Goal: Leave review/rating: Leave review/rating

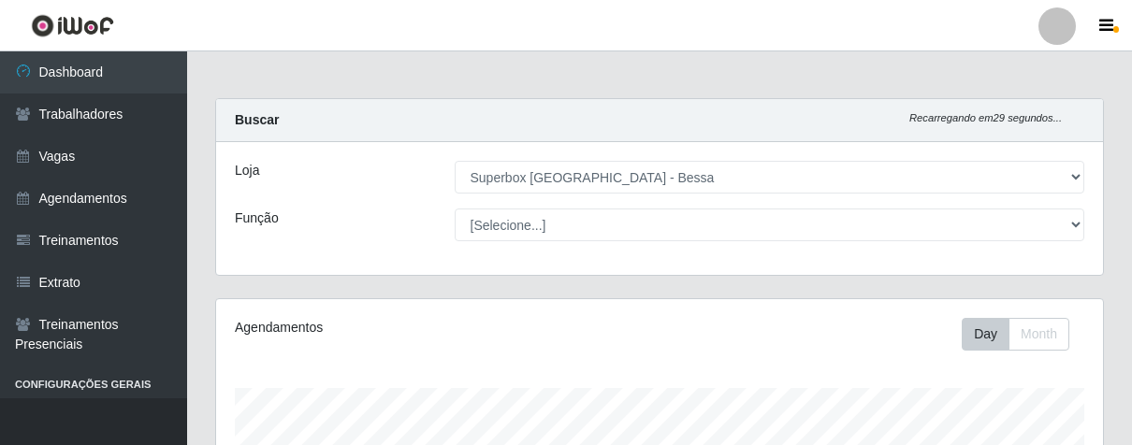
select select "206"
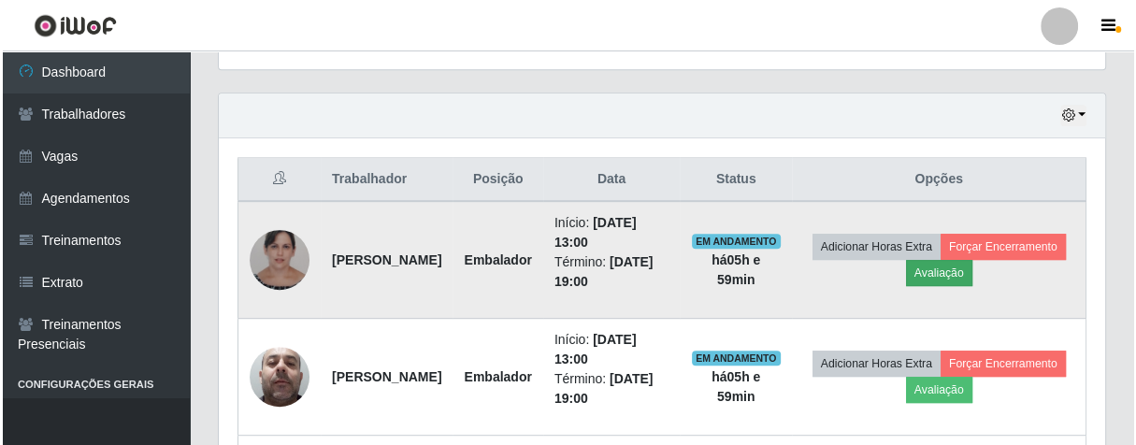
scroll to position [387, 886]
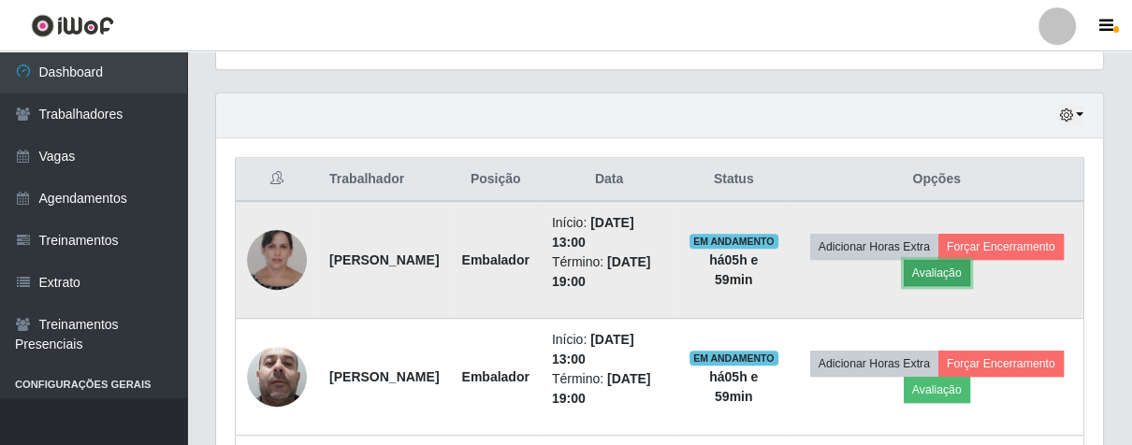
click at [970, 282] on button "Avaliação" at bounding box center [937, 273] width 66 height 26
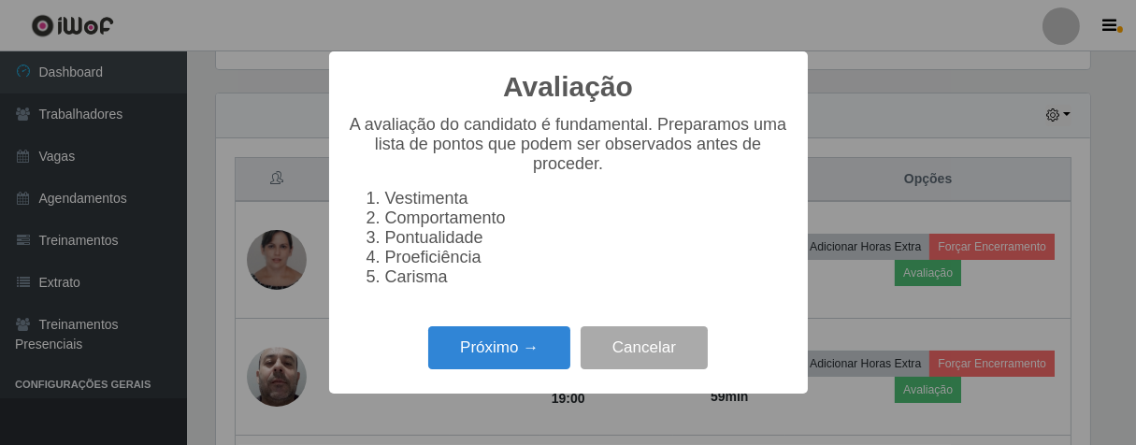
scroll to position [387, 876]
click at [524, 369] on button "Próximo →" at bounding box center [499, 348] width 142 height 44
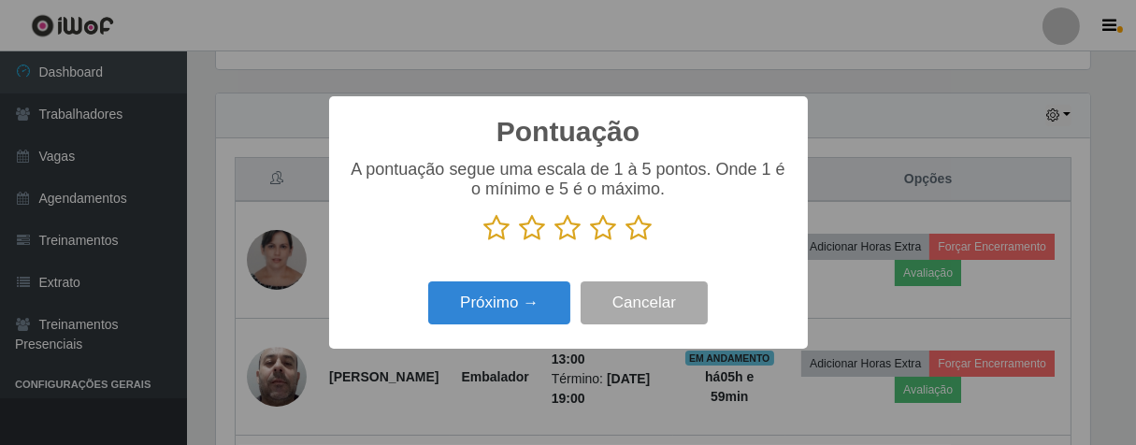
scroll to position [934980, 934494]
drag, startPoint x: 644, startPoint y: 223, endPoint x: 623, endPoint y: 246, distance: 31.8
click at [643, 224] on icon at bounding box center [640, 228] width 26 height 28
click at [627, 242] on input "radio" at bounding box center [627, 242] width 0 height 0
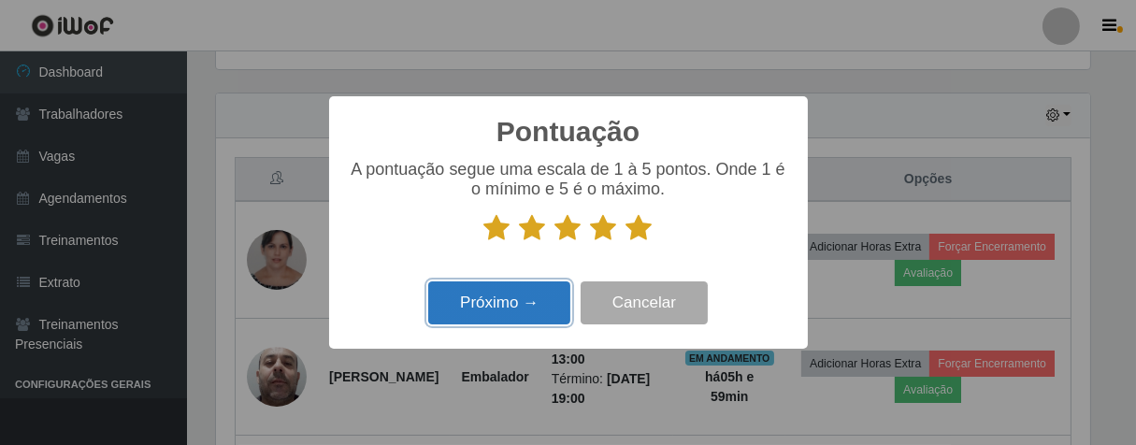
click at [525, 312] on button "Próximo →" at bounding box center [499, 304] width 142 height 44
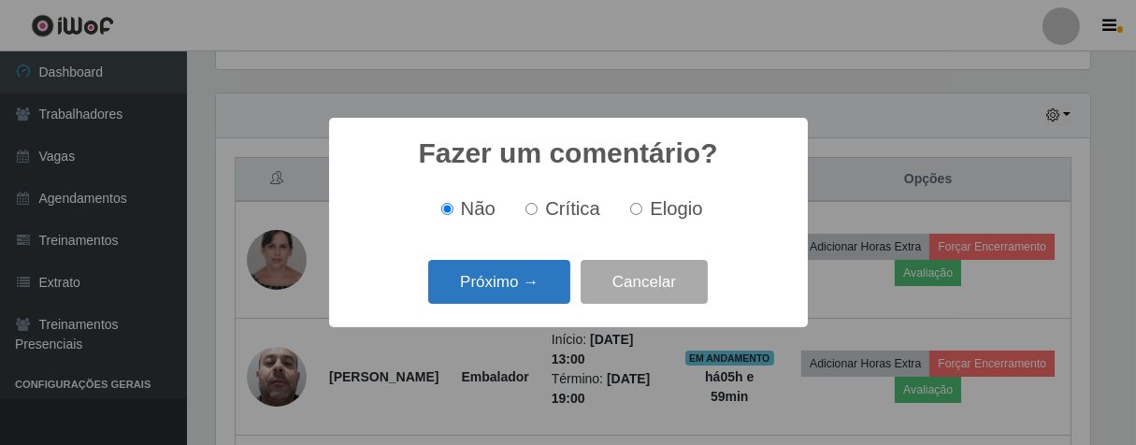
click at [536, 282] on button "Próximo →" at bounding box center [499, 282] width 142 height 44
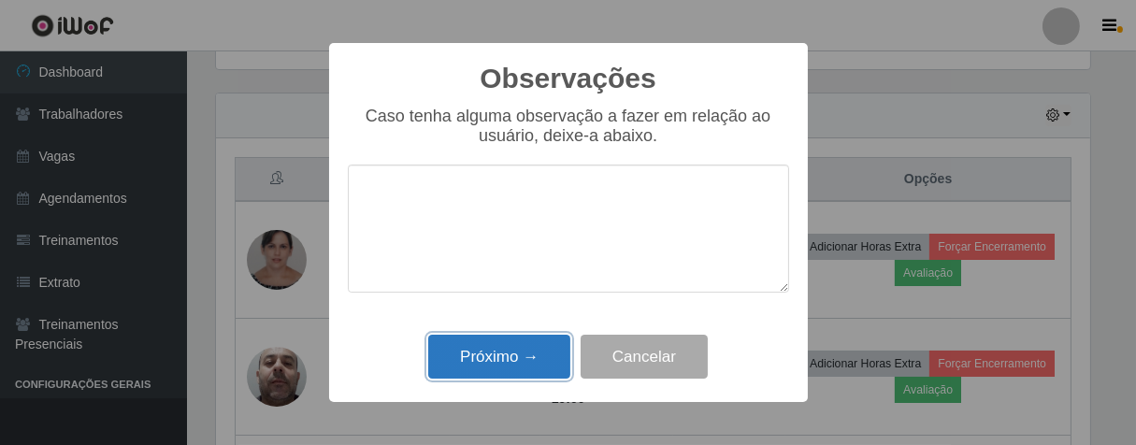
click at [533, 351] on button "Próximo →" at bounding box center [499, 357] width 142 height 44
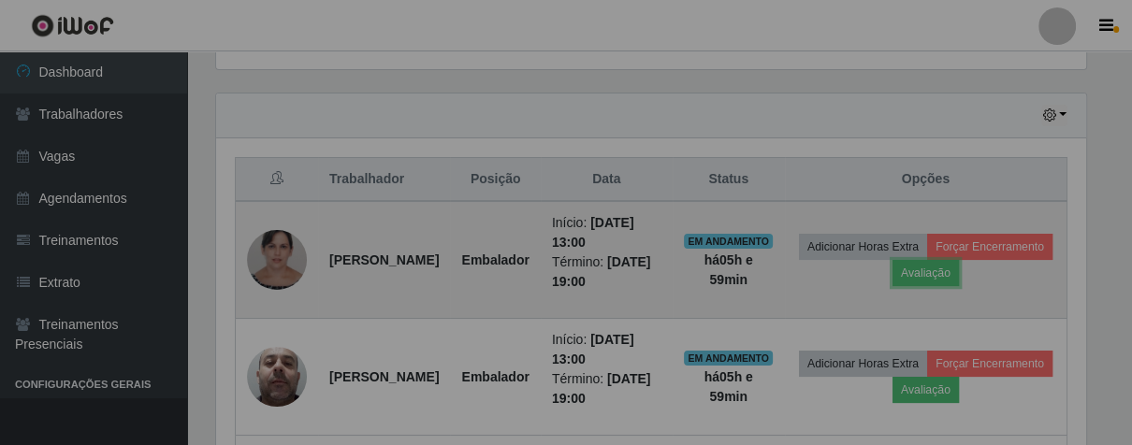
scroll to position [387, 886]
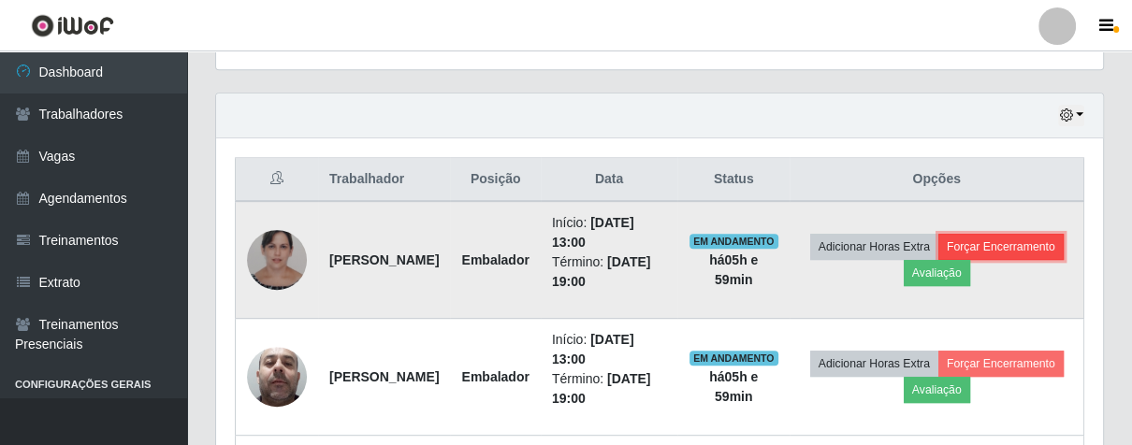
click at [938, 260] on button "Forçar Encerramento" at bounding box center [1000, 247] width 125 height 26
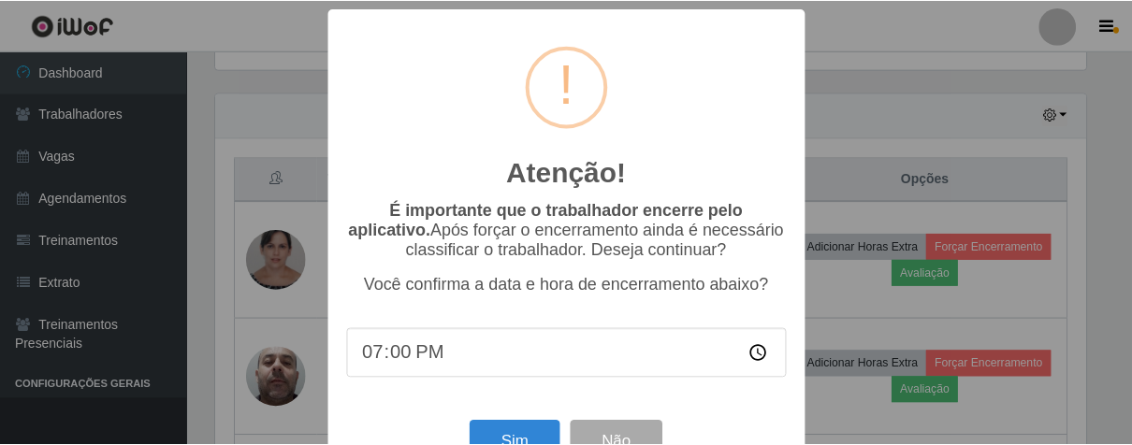
scroll to position [65, 0]
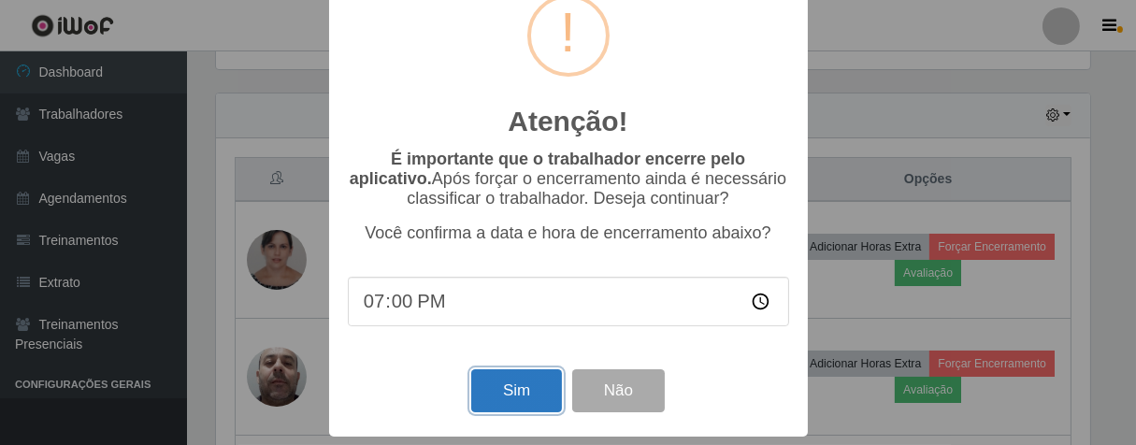
click at [516, 397] on button "Sim" at bounding box center [516, 391] width 91 height 44
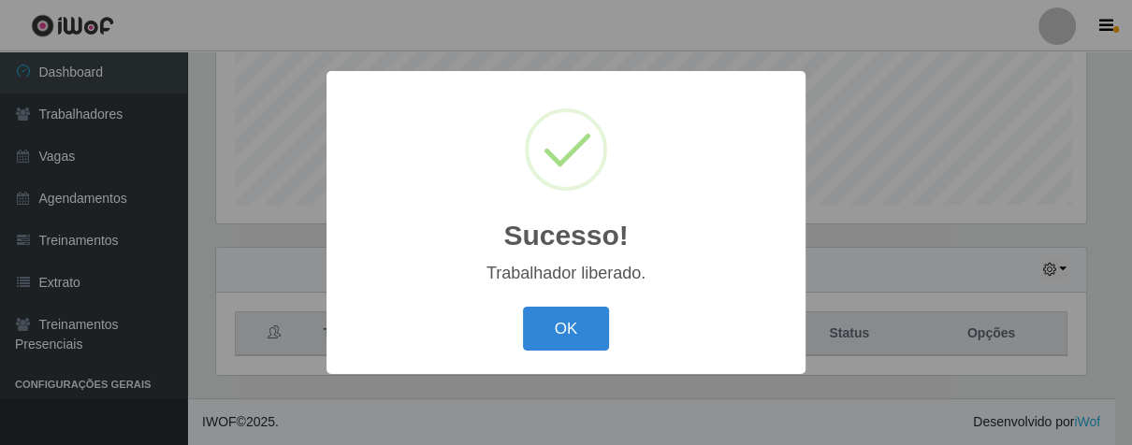
scroll to position [387, 876]
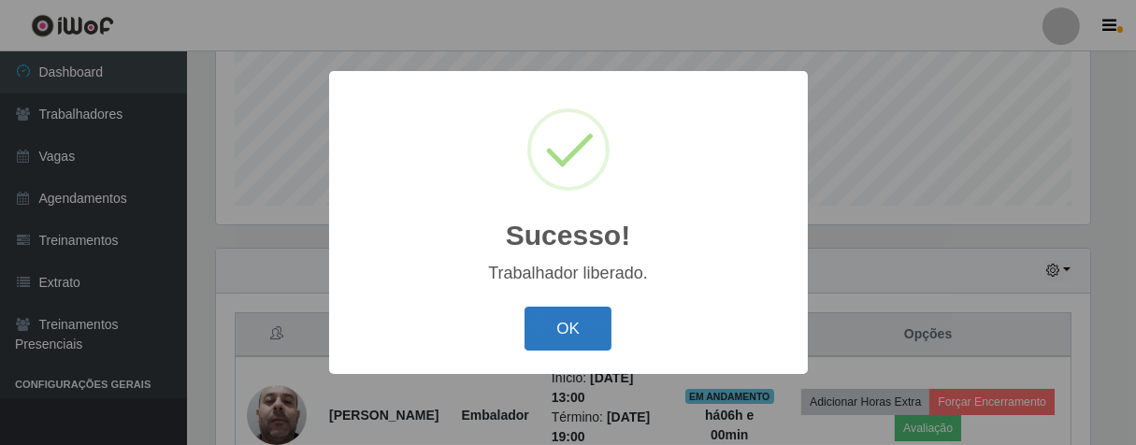
click at [570, 348] on button "OK" at bounding box center [568, 329] width 87 height 44
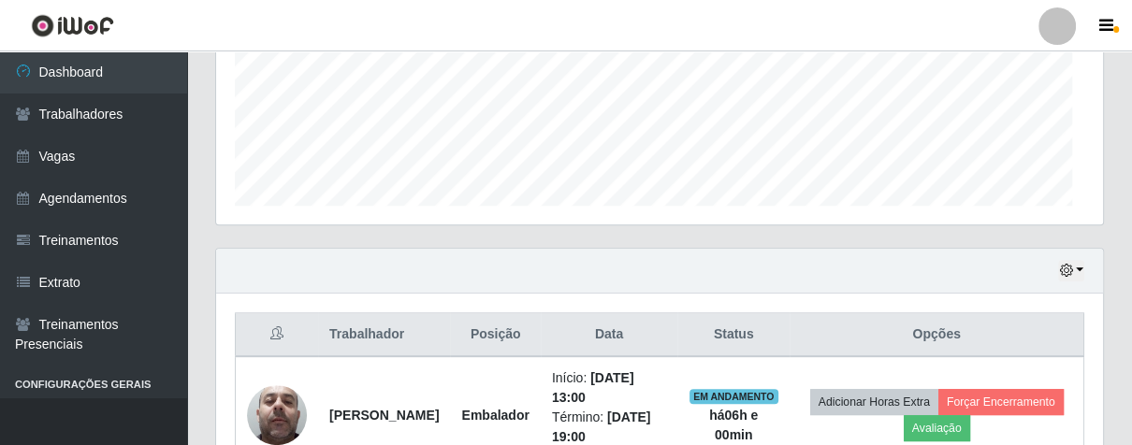
scroll to position [774, 0]
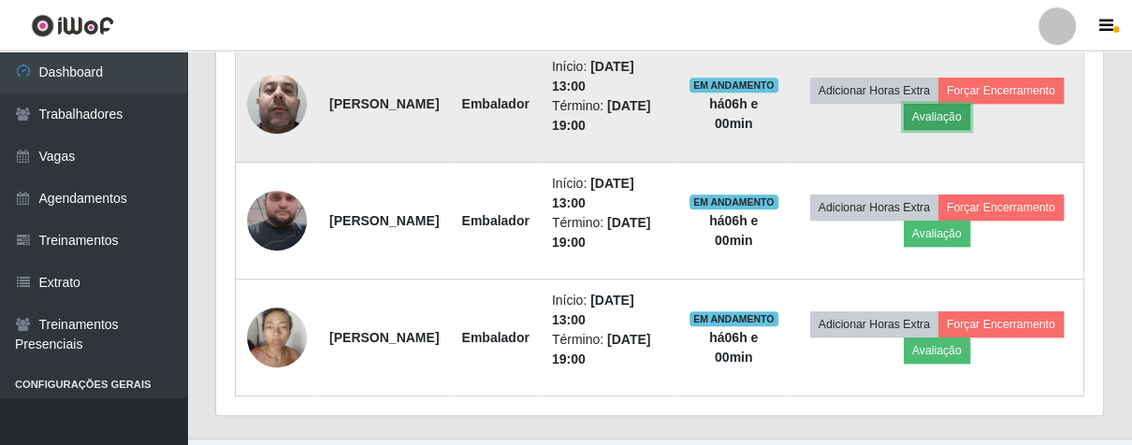
click at [970, 111] on button "Avaliação" at bounding box center [937, 117] width 66 height 26
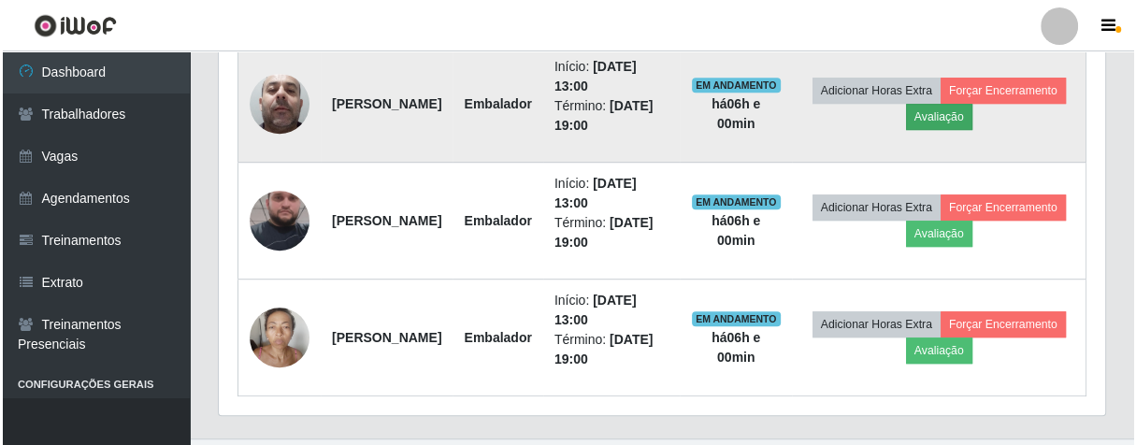
scroll to position [387, 876]
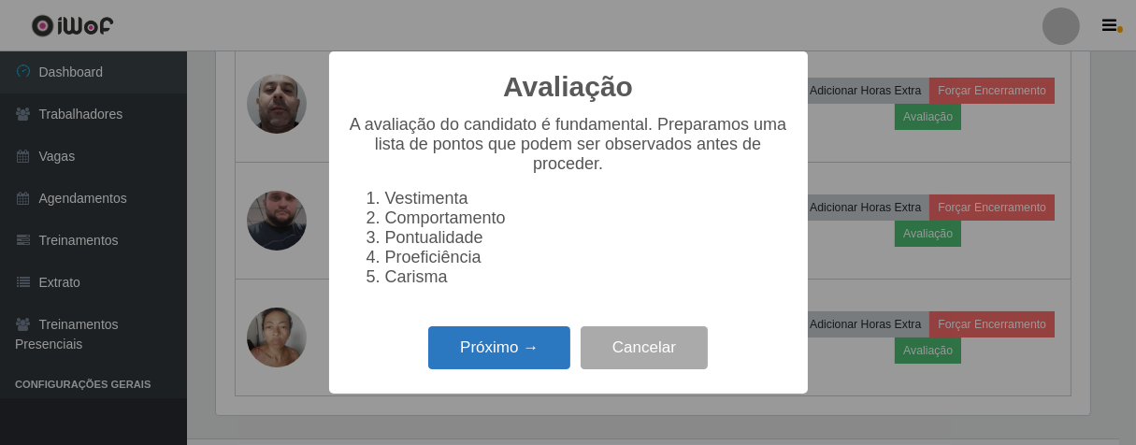
click at [537, 353] on button "Próximo →" at bounding box center [499, 348] width 142 height 44
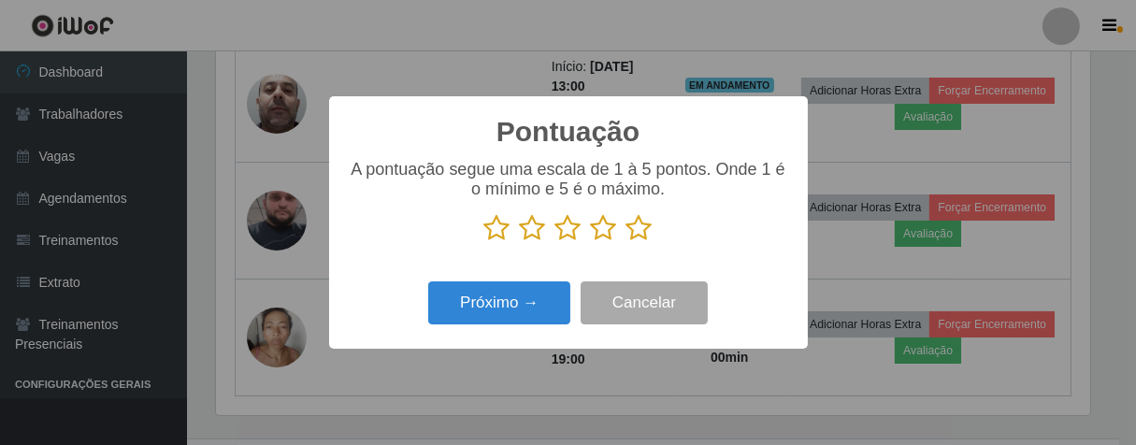
click at [597, 228] on icon at bounding box center [604, 228] width 26 height 28
click at [591, 242] on input "radio" at bounding box center [591, 242] width 0 height 0
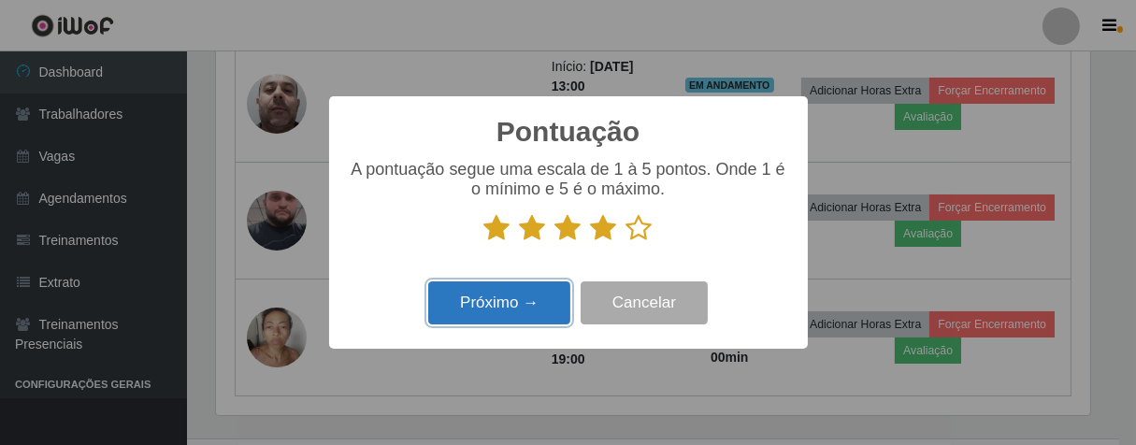
click at [560, 288] on button "Próximo →" at bounding box center [499, 304] width 142 height 44
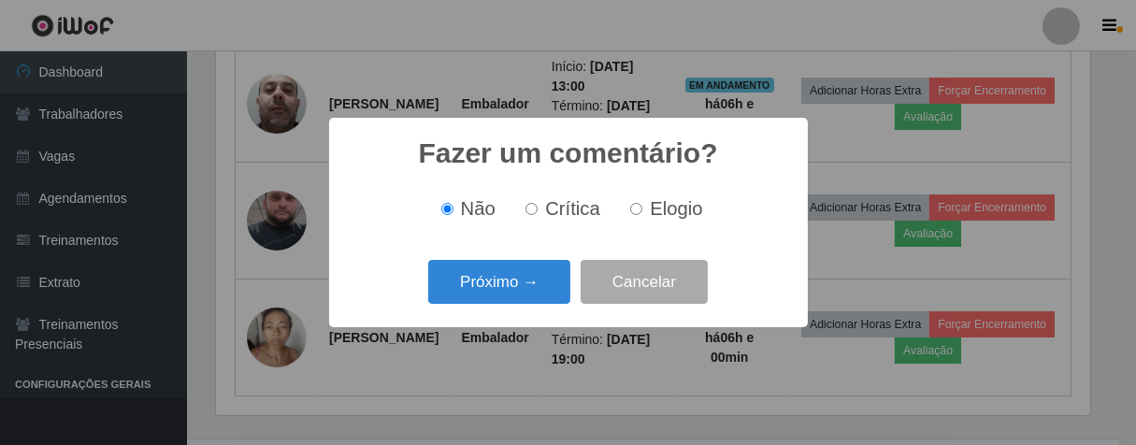
click at [530, 309] on div "Próximo → Cancelar" at bounding box center [568, 281] width 441 height 53
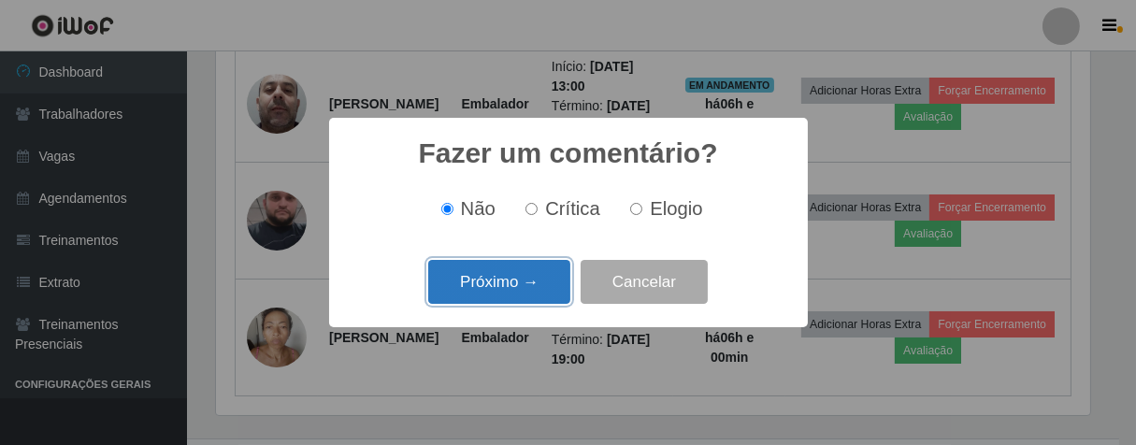
click at [526, 297] on button "Próximo →" at bounding box center [499, 282] width 142 height 44
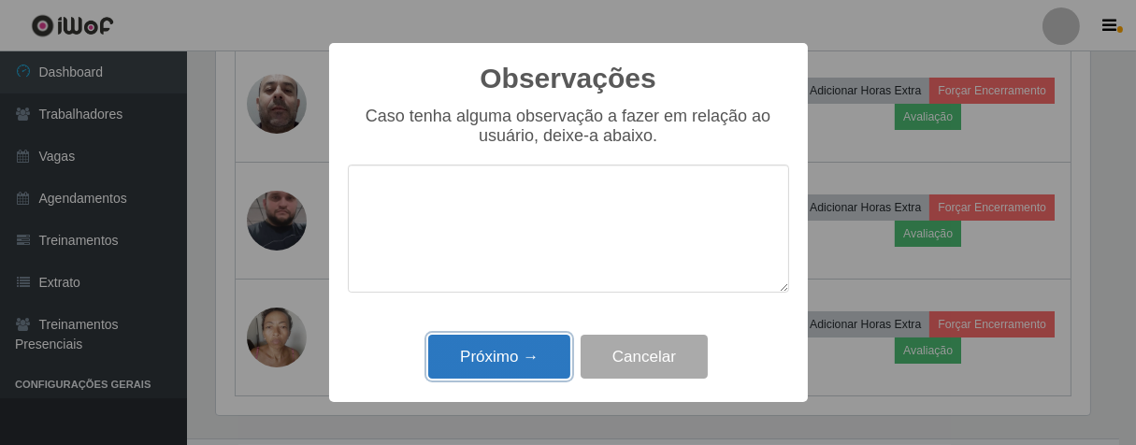
click at [529, 342] on button "Próximo →" at bounding box center [499, 357] width 142 height 44
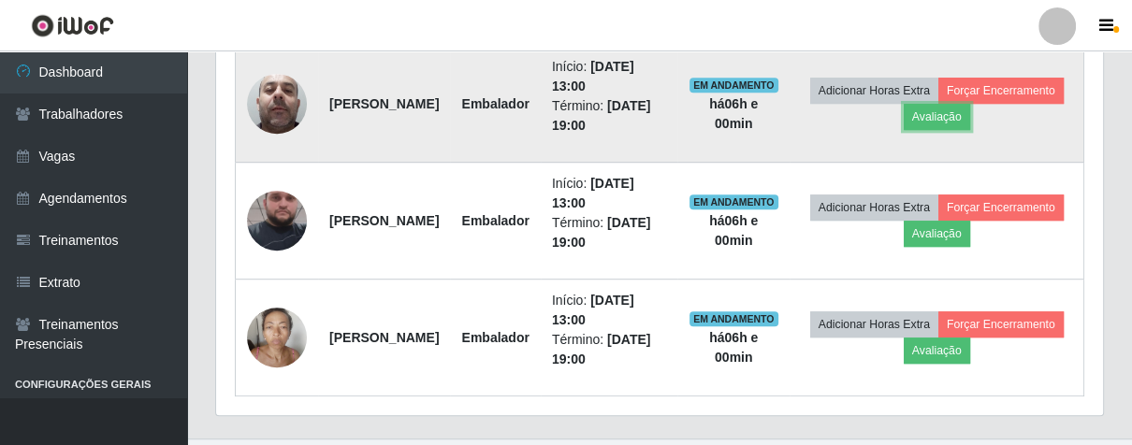
scroll to position [387, 886]
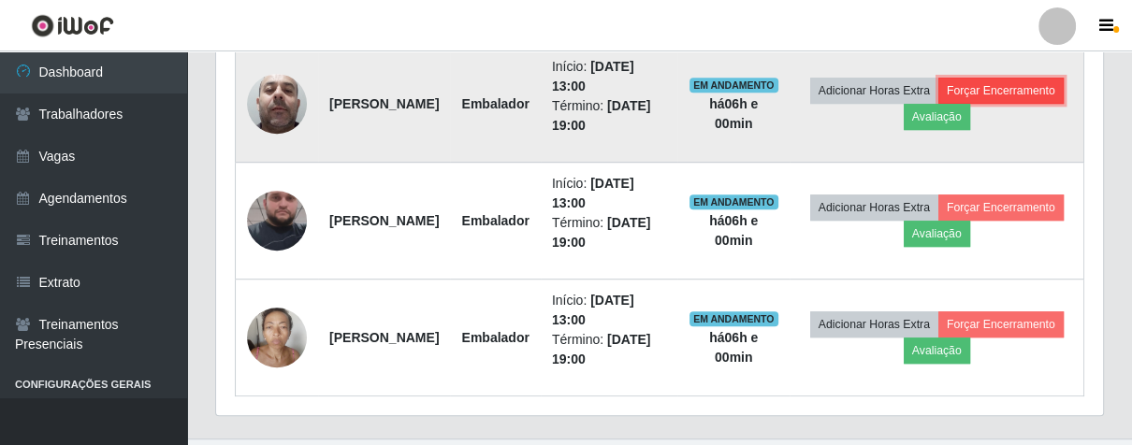
click at [938, 104] on button "Forçar Encerramento" at bounding box center [1000, 91] width 125 height 26
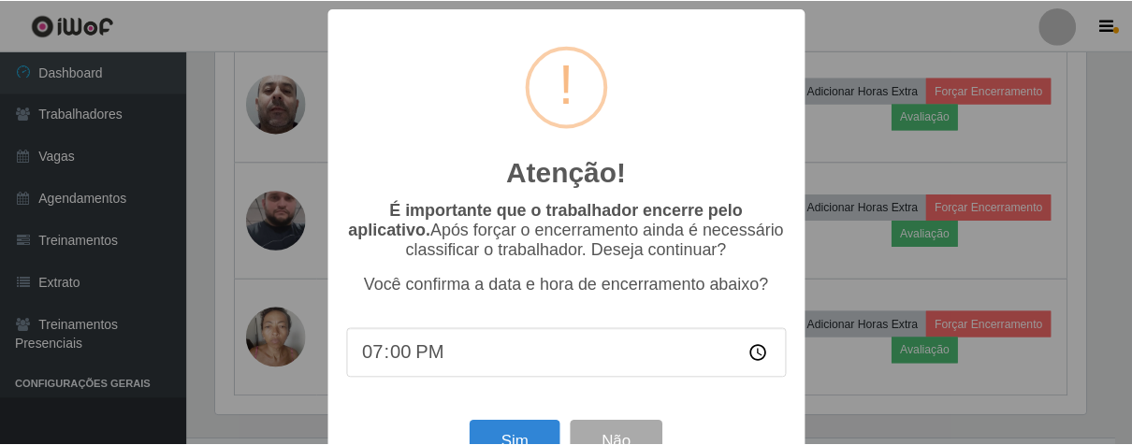
scroll to position [65, 0]
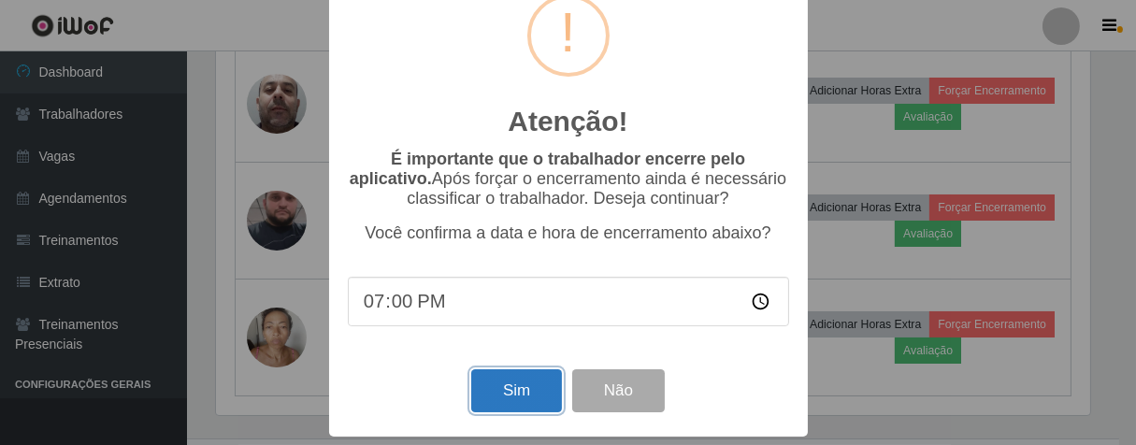
click at [502, 369] on button "Sim" at bounding box center [516, 391] width 91 height 44
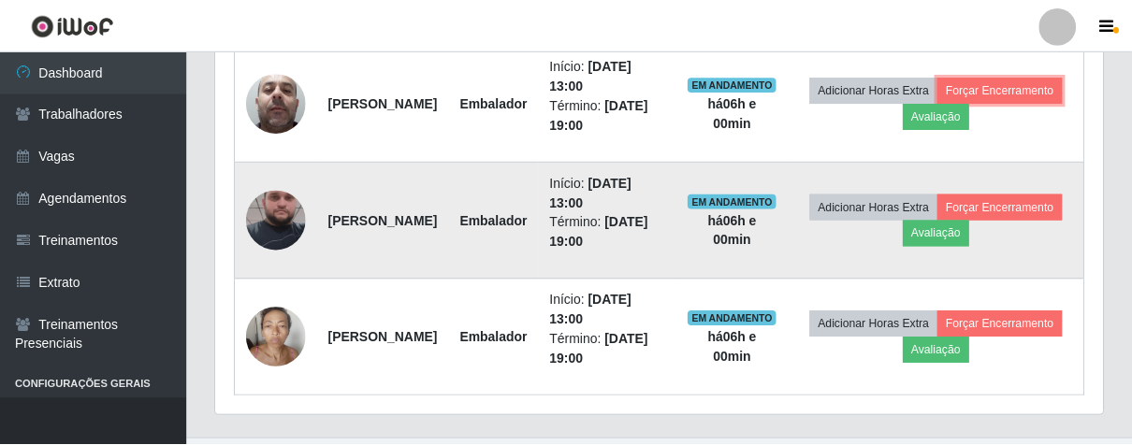
scroll to position [0, 0]
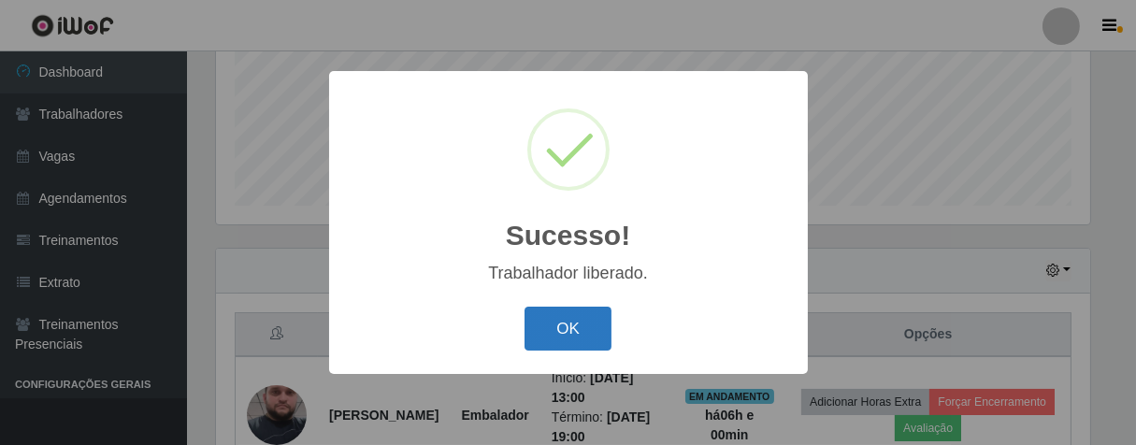
click at [566, 320] on button "OK" at bounding box center [568, 329] width 87 height 44
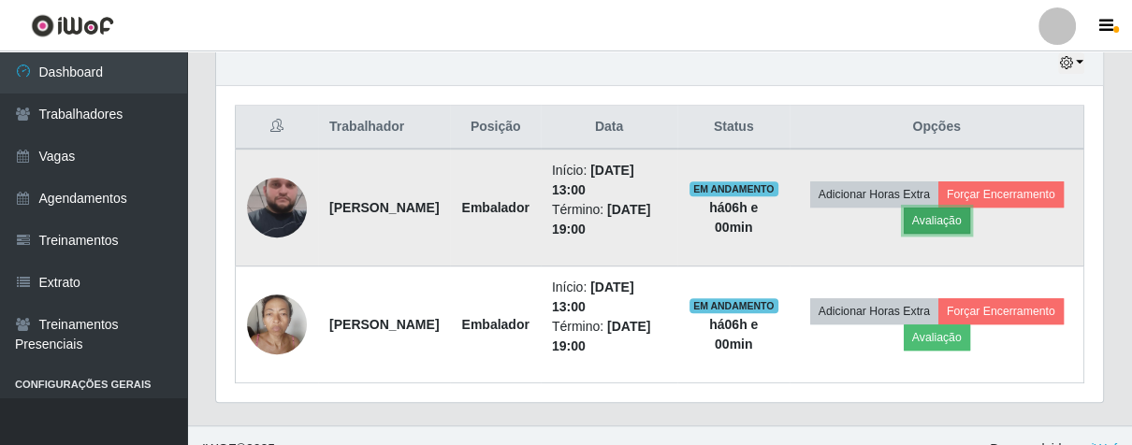
drag, startPoint x: 1044, startPoint y: 222, endPoint x: 1025, endPoint y: 215, distance: 19.8
click at [970, 215] on button "Avaliação" at bounding box center [937, 221] width 66 height 26
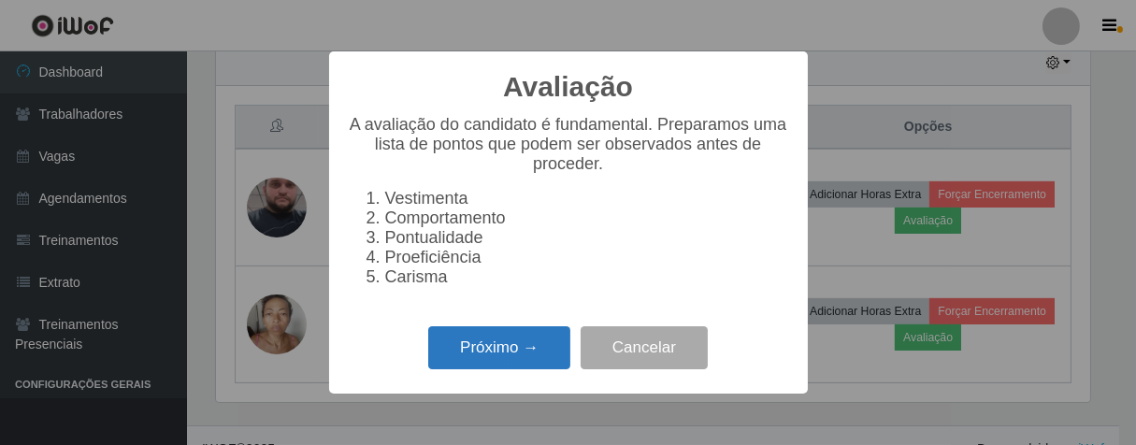
click at [514, 370] on button "Próximo →" at bounding box center [499, 348] width 142 height 44
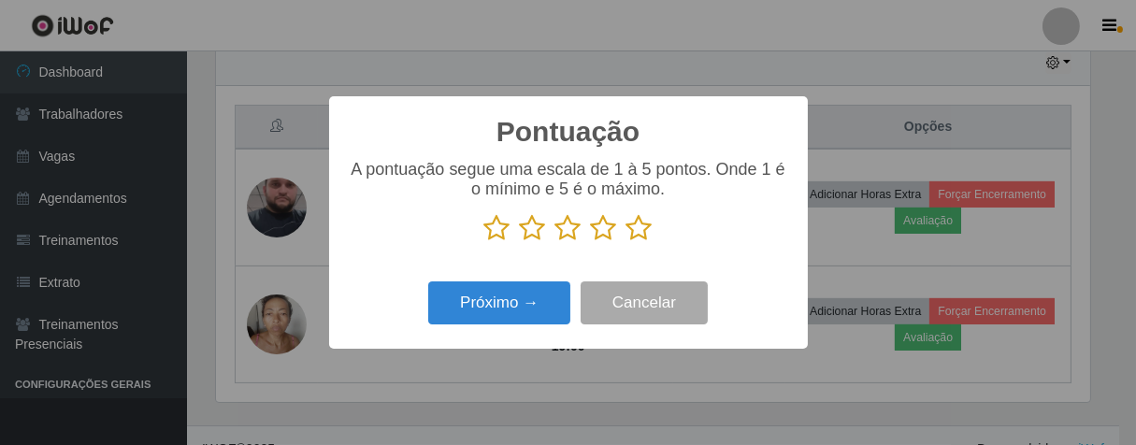
click at [632, 229] on icon at bounding box center [640, 228] width 26 height 28
click at [627, 242] on input "radio" at bounding box center [627, 242] width 0 height 0
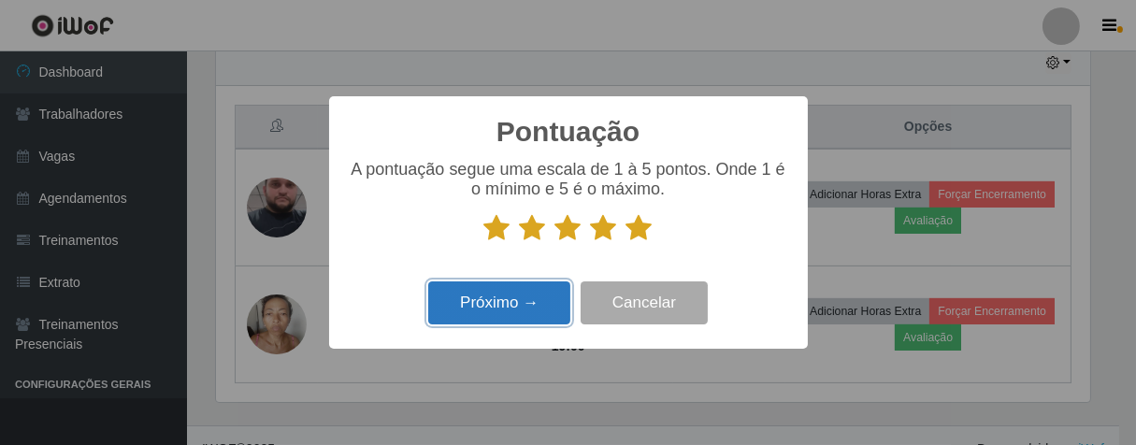
click at [542, 296] on button "Próximo →" at bounding box center [499, 304] width 142 height 44
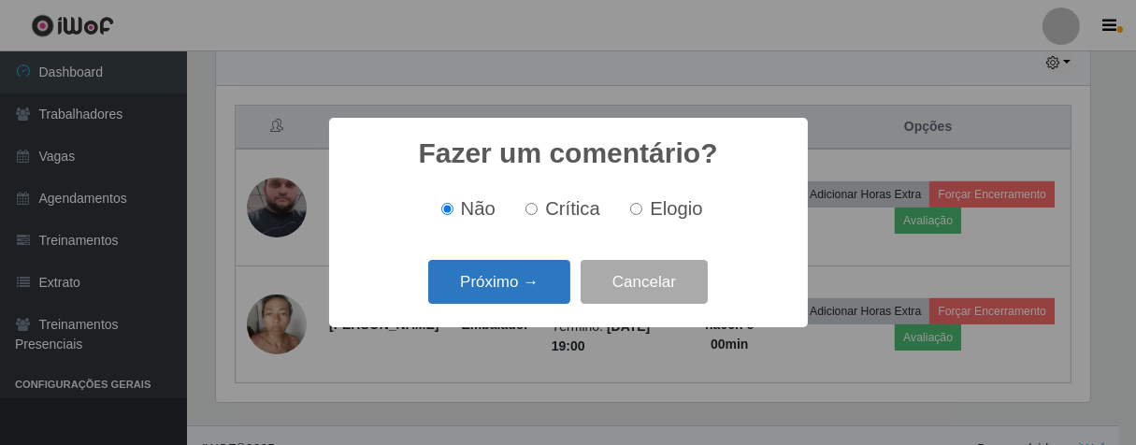
click at [531, 290] on button "Próximo →" at bounding box center [499, 282] width 142 height 44
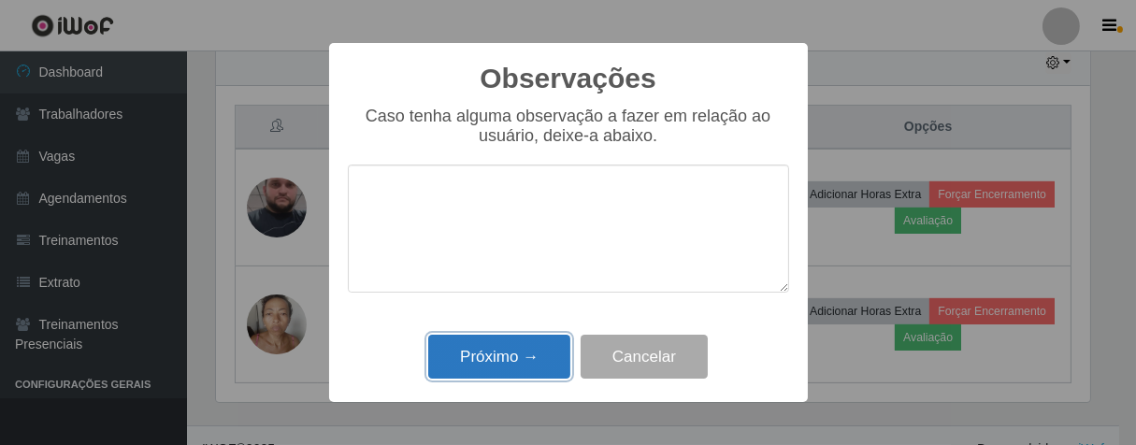
drag, startPoint x: 525, startPoint y: 359, endPoint x: 559, endPoint y: 335, distance: 42.3
click at [529, 357] on button "Próximo →" at bounding box center [499, 357] width 142 height 44
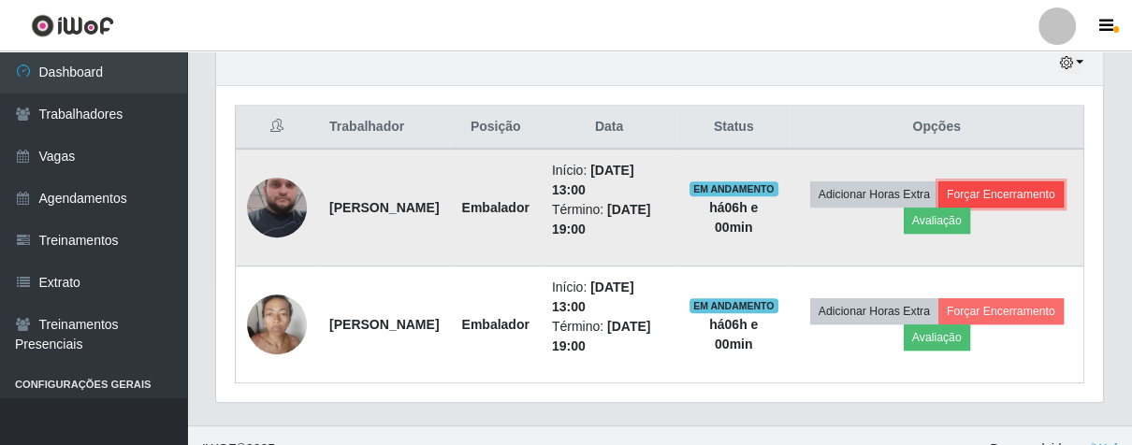
click at [938, 208] on button "Forçar Encerramento" at bounding box center [1000, 194] width 125 height 26
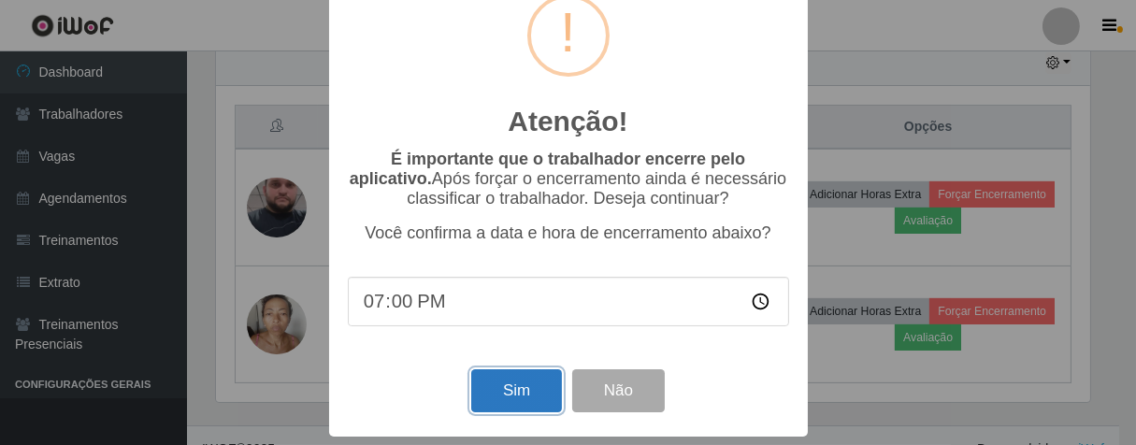
click at [546, 392] on button "Sim" at bounding box center [516, 391] width 91 height 44
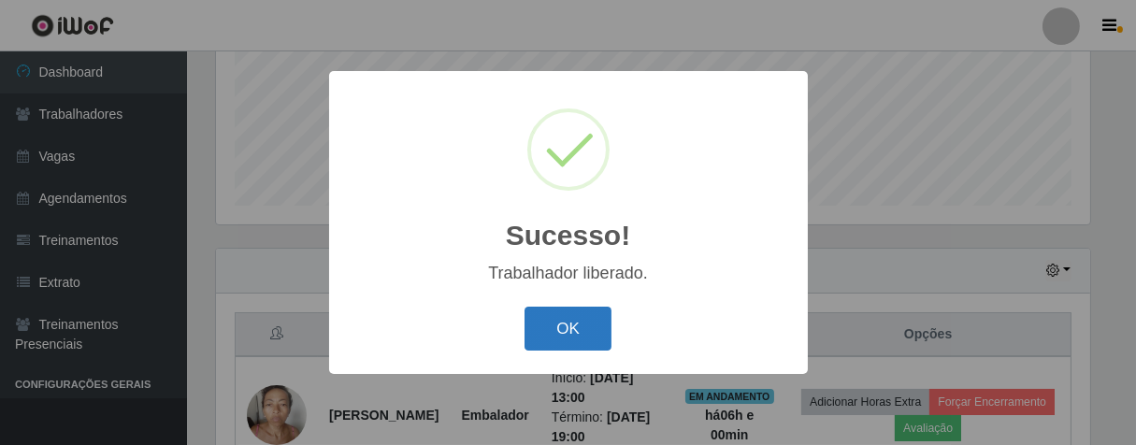
click at [586, 328] on button "OK" at bounding box center [568, 329] width 87 height 44
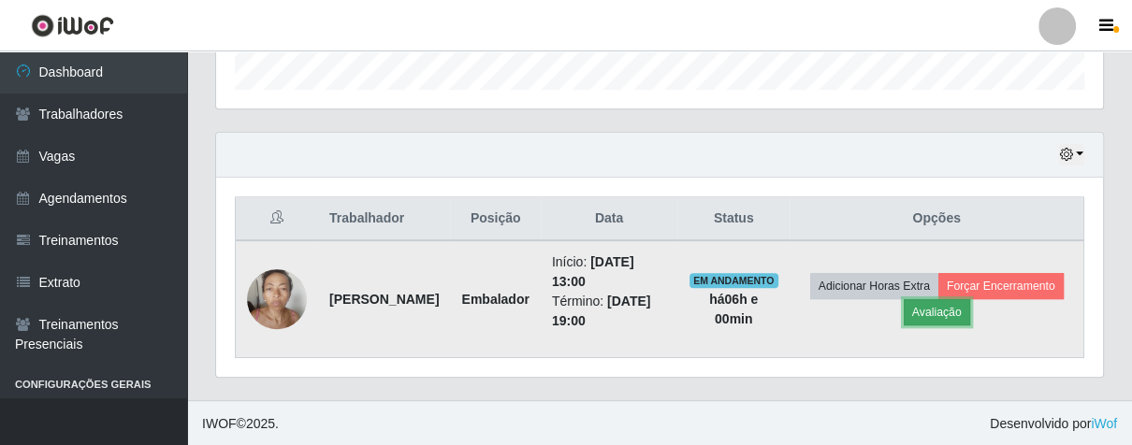
click at [970, 306] on button "Avaliação" at bounding box center [937, 312] width 66 height 26
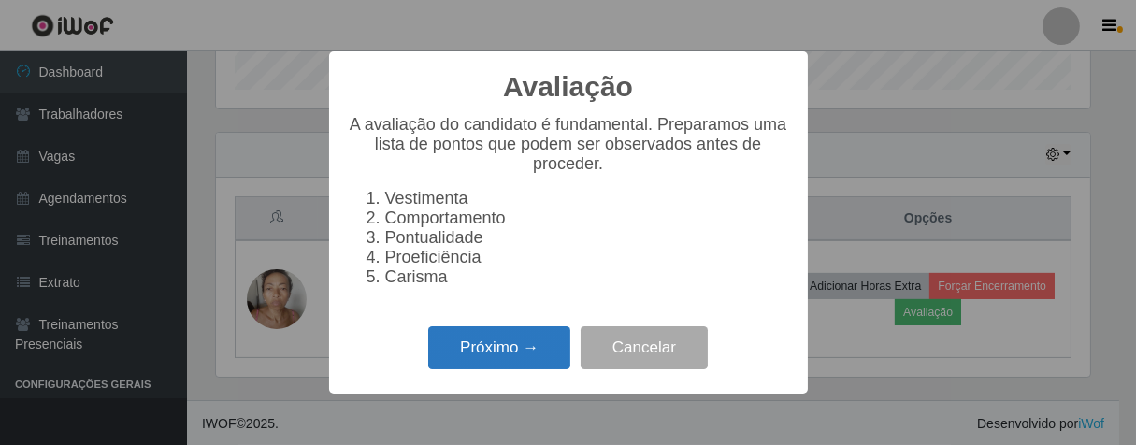
click at [520, 360] on button "Próximo →" at bounding box center [499, 348] width 142 height 44
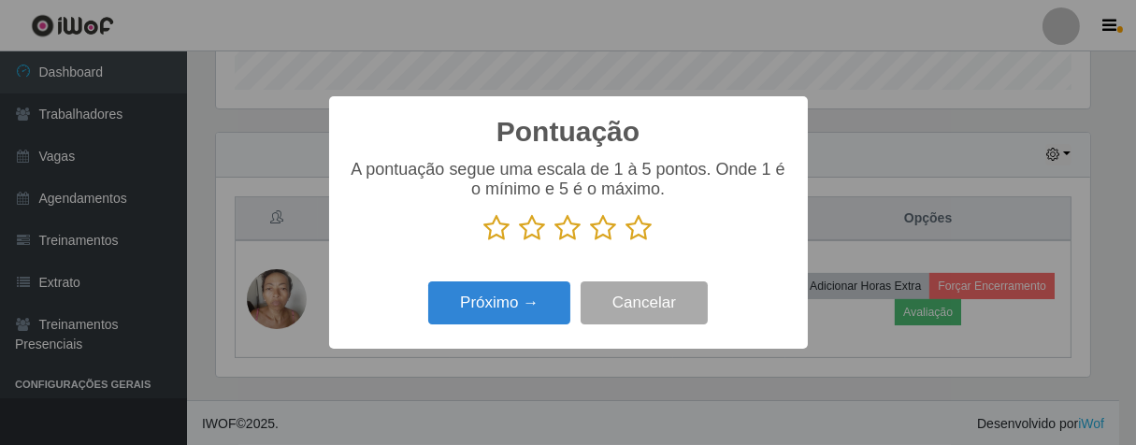
click at [640, 236] on icon at bounding box center [640, 228] width 26 height 28
click at [627, 242] on input "radio" at bounding box center [627, 242] width 0 height 0
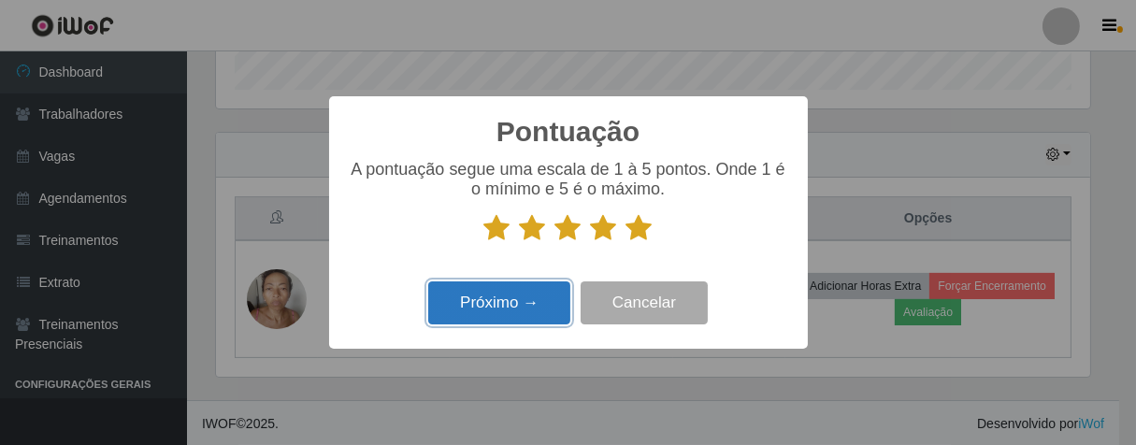
click at [557, 311] on button "Próximo →" at bounding box center [499, 304] width 142 height 44
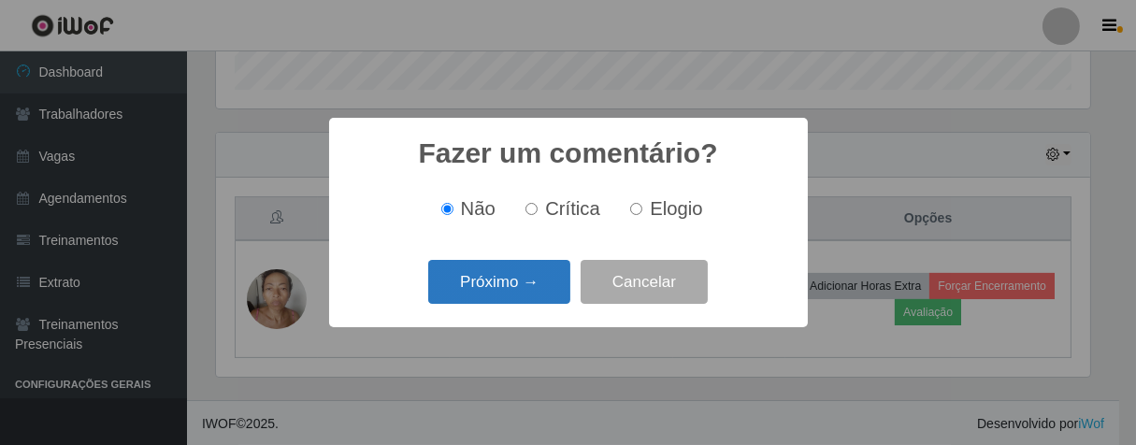
click at [519, 281] on button "Próximo →" at bounding box center [499, 282] width 142 height 44
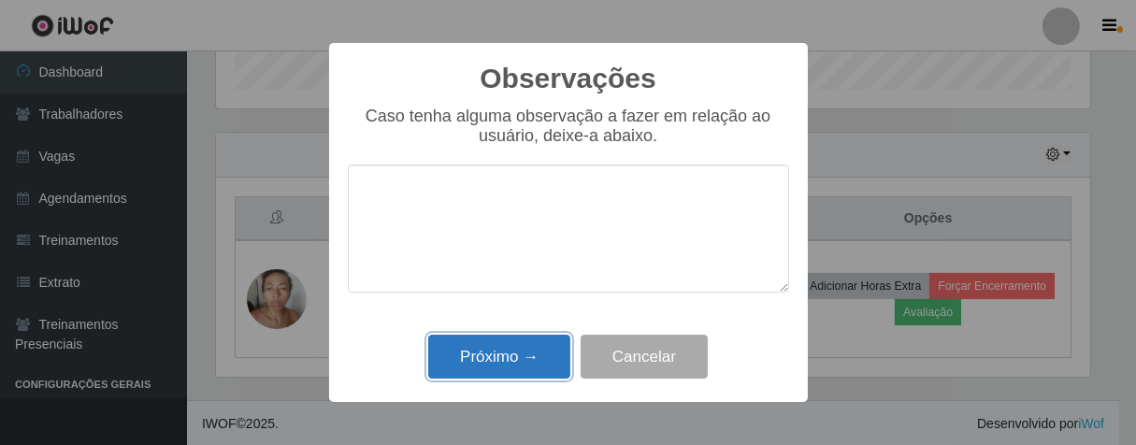
click at [541, 345] on button "Próximo →" at bounding box center [499, 357] width 142 height 44
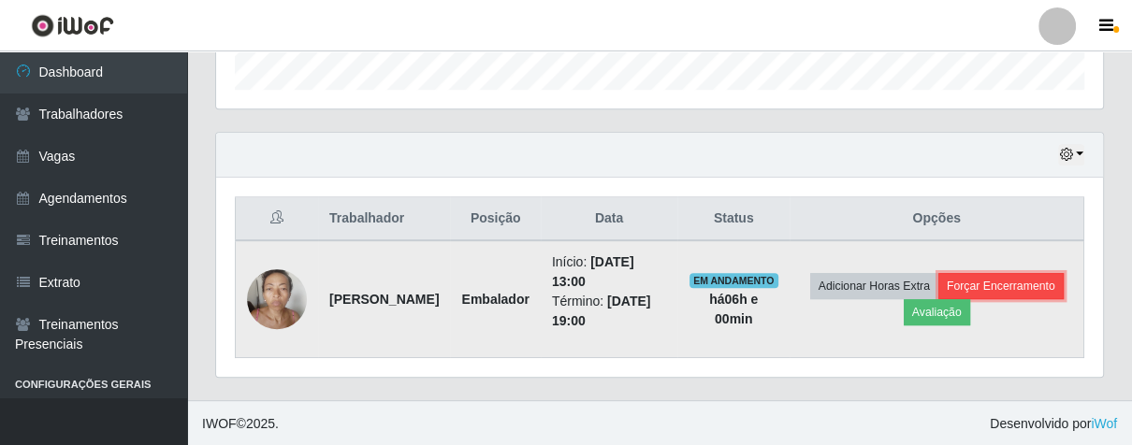
click at [941, 299] on button "Forçar Encerramento" at bounding box center [1000, 286] width 125 height 26
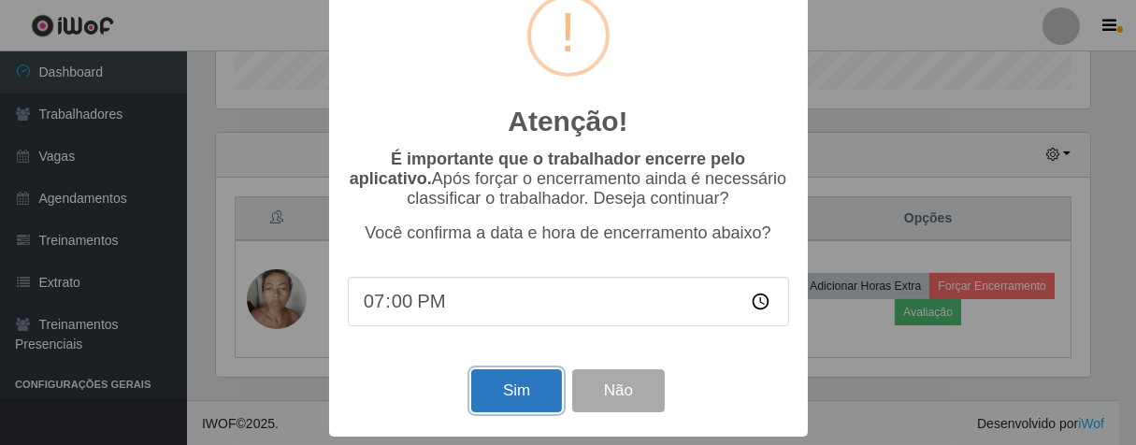
click at [524, 384] on button "Sim" at bounding box center [516, 391] width 91 height 44
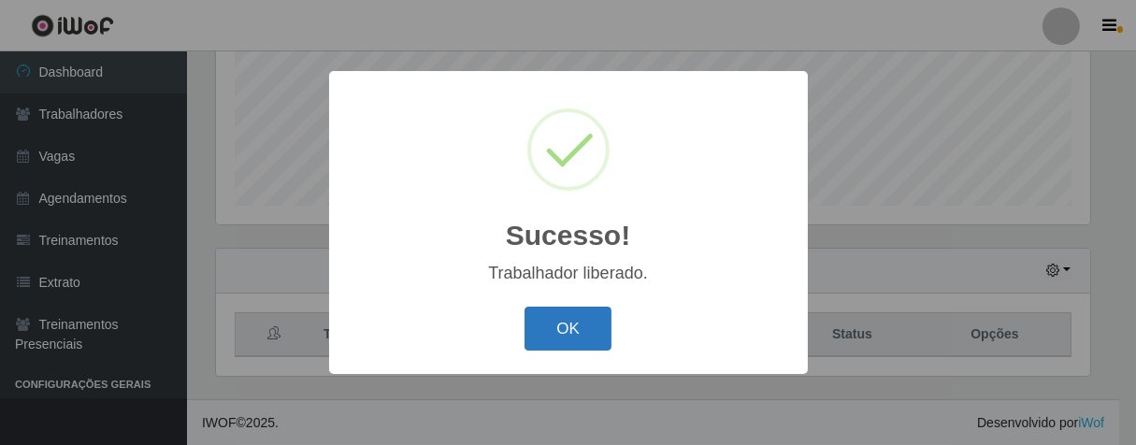
click at [570, 323] on button "OK" at bounding box center [568, 329] width 87 height 44
